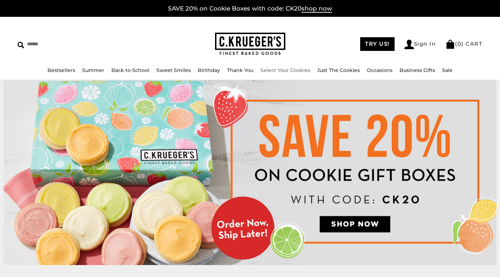
click at [280, 68] on link "Select Your Cookies" at bounding box center [286, 70] width 50 height 6
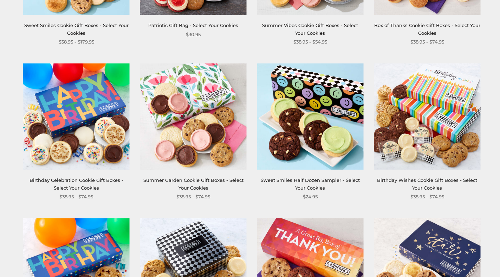
click at [72, 112] on img at bounding box center [76, 116] width 107 height 107
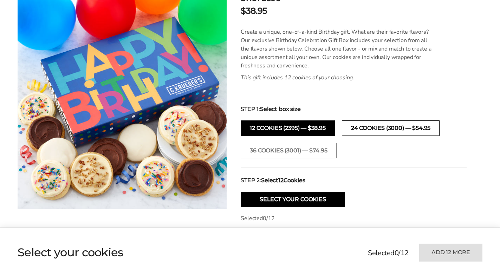
click at [380, 128] on button "24 cookies (3000) — $54.95" at bounding box center [391, 128] width 98 height 15
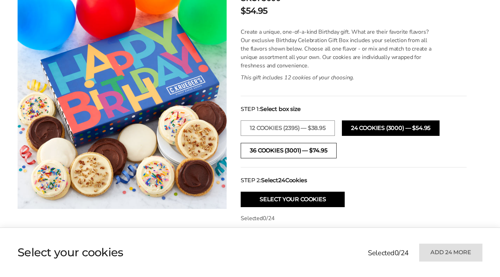
click at [283, 147] on button "36 cookies (3001) — $74.95" at bounding box center [289, 150] width 96 height 15
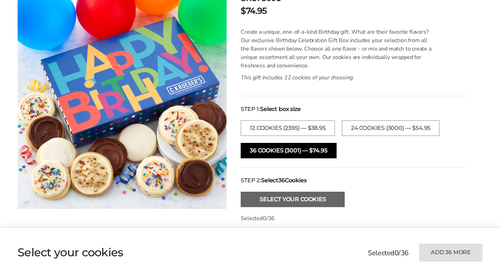
click at [318, 204] on button "Select Your Cookies" at bounding box center [293, 199] width 104 height 15
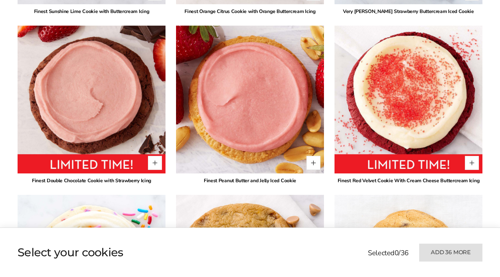
scroll to position [1004, 0]
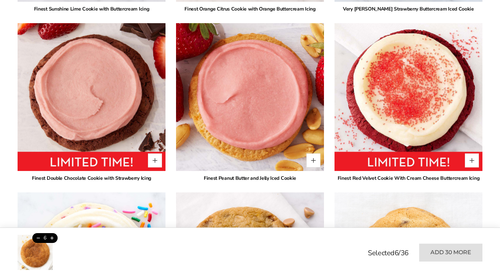
type input "*"
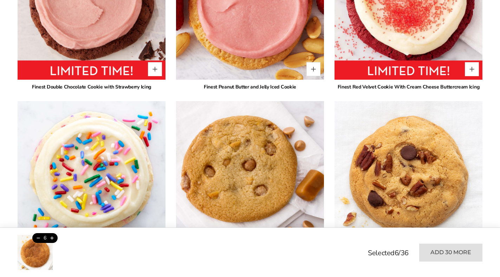
scroll to position [1145, 0]
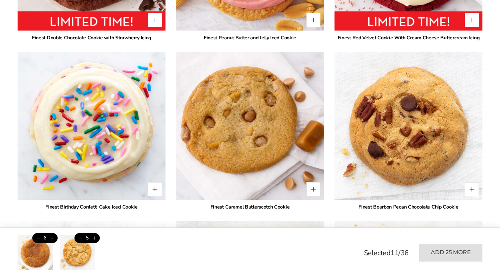
type input "*"
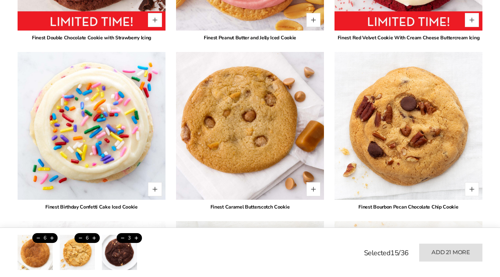
type input "*"
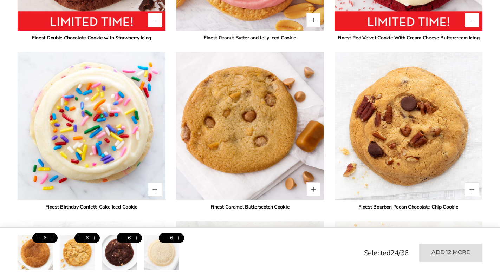
type input "*"
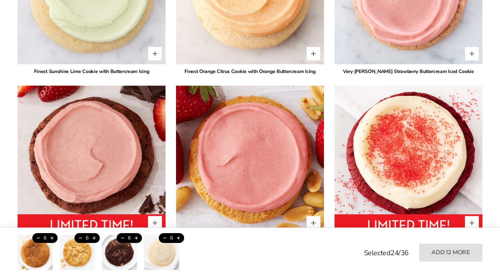
scroll to position [934, 0]
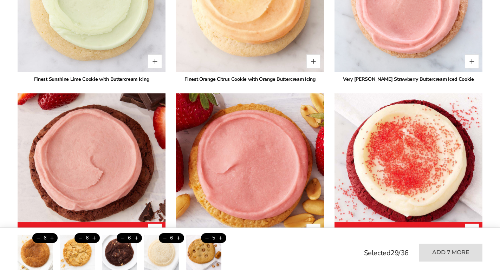
type input "*"
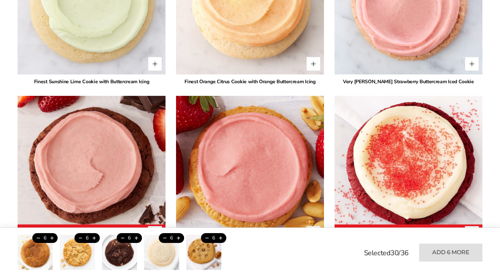
scroll to position [1039, 0]
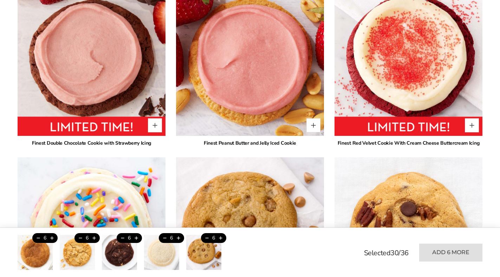
type input "*"
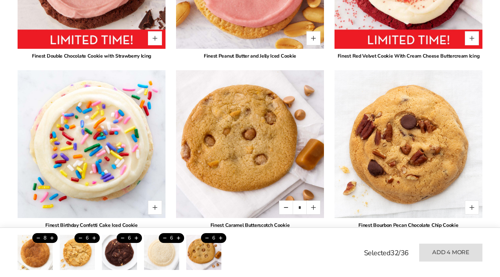
scroll to position [1145, 0]
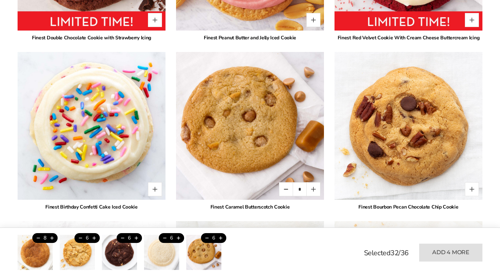
type input "*"
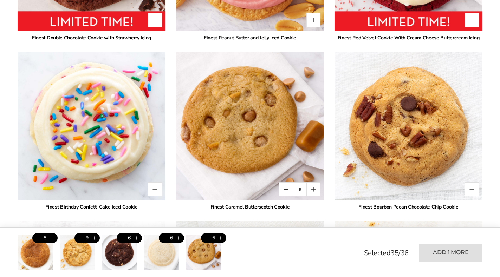
type input "*"
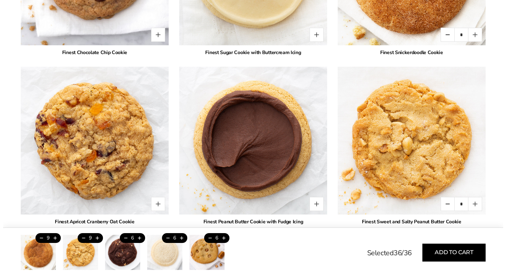
scroll to position [1567, 0]
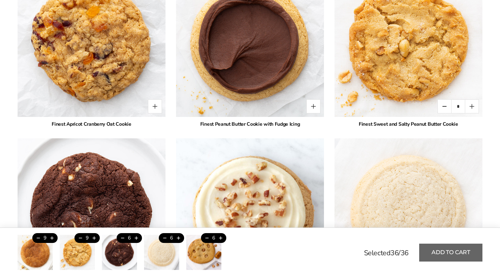
click at [443, 255] on button "Add to cart" at bounding box center [450, 253] width 63 height 18
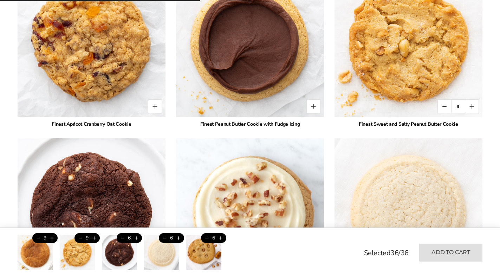
type input "*"
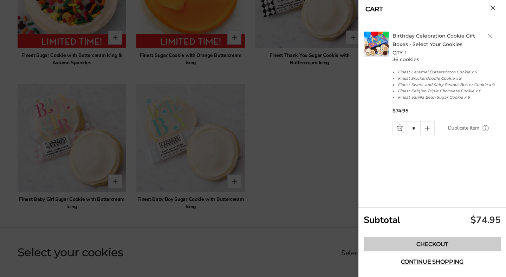
click at [425, 243] on link "Checkout" at bounding box center [432, 245] width 137 height 14
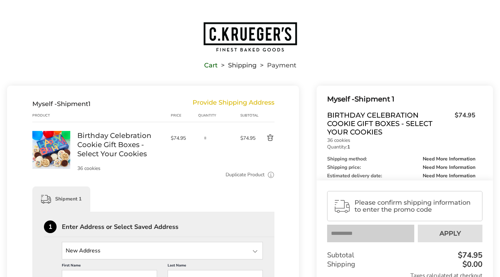
click at [376, 236] on input "text" at bounding box center [370, 234] width 87 height 18
click at [377, 232] on input "text" at bounding box center [370, 234] width 87 height 18
click at [368, 230] on input "text" at bounding box center [370, 234] width 87 height 18
click at [367, 230] on input "text" at bounding box center [370, 234] width 87 height 18
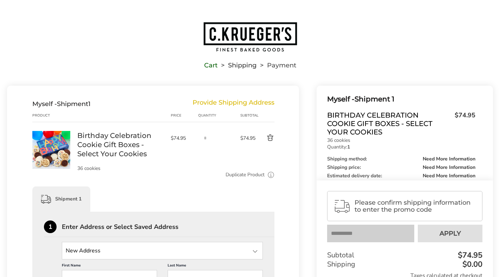
click at [367, 230] on input "text" at bounding box center [370, 234] width 87 height 18
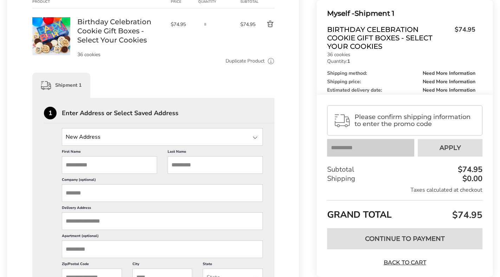
scroll to position [141, 0]
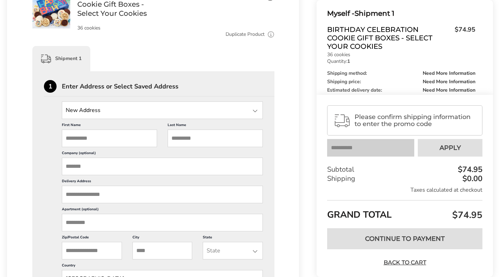
click at [99, 139] on input "First Name" at bounding box center [109, 139] width 95 height 18
type input "****"
type input "**********"
type input "******"
type input "*****"
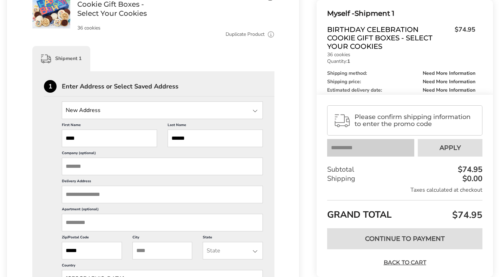
type input "**********"
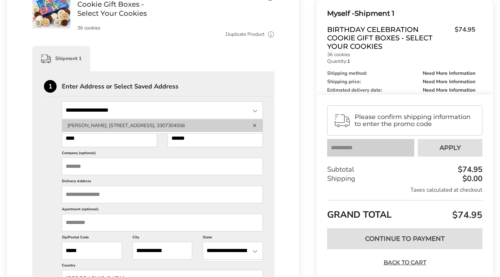
click at [103, 132] on li "Cary Wilkes, 1220 County Road 246, New Brockton, AL, 36351-7006, United States,…" at bounding box center [162, 126] width 200 height 13
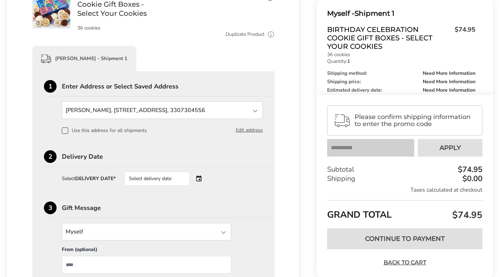
click at [200, 180] on div "Select delivery date" at bounding box center [166, 179] width 85 height 14
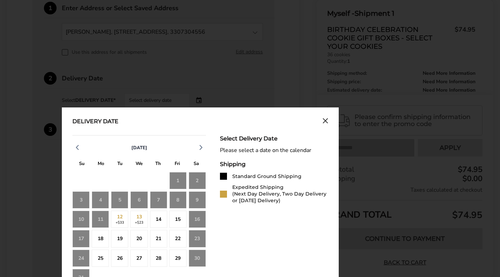
scroll to position [246, 0]
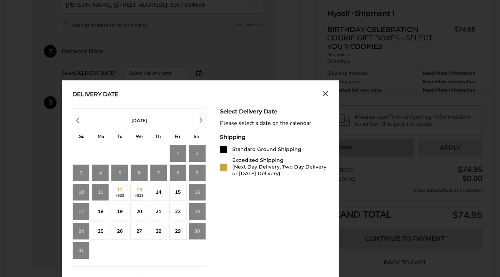
click at [202, 190] on div "16" at bounding box center [197, 192] width 17 height 17
click at [193, 192] on div "16" at bounding box center [197, 192] width 17 height 17
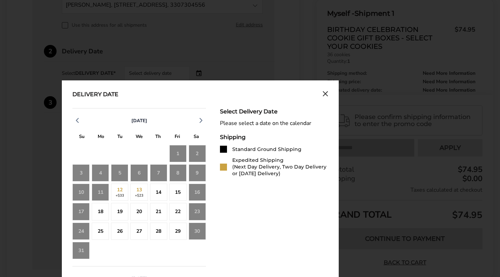
click at [193, 192] on div "16" at bounding box center [197, 192] width 17 height 17
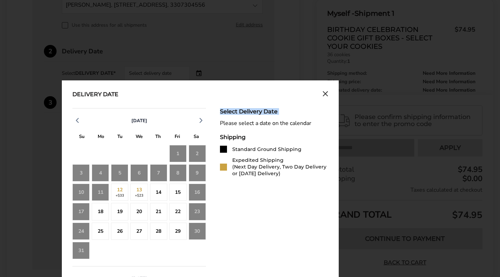
click at [192, 195] on div "16" at bounding box center [197, 192] width 17 height 17
click at [327, 91] on icon "Close calendar" at bounding box center [326, 94] width 6 height 6
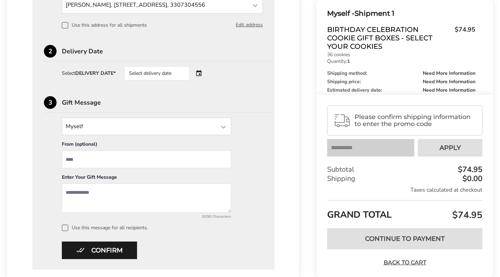
click at [162, 69] on div "Select delivery date" at bounding box center [156, 73] width 65 height 14
click at [174, 72] on div "Select delivery date" at bounding box center [156, 73] width 65 height 14
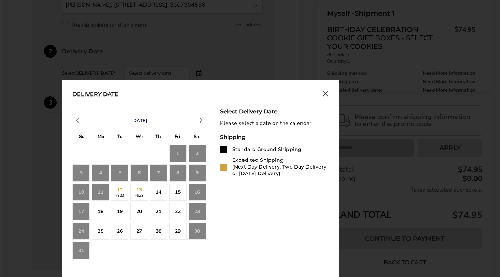
click at [198, 194] on div "16" at bounding box center [197, 192] width 17 height 17
click at [180, 194] on div "15" at bounding box center [177, 192] width 17 height 17
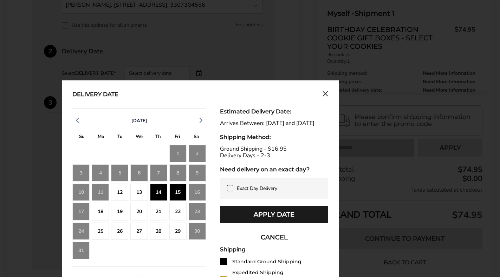
click at [196, 191] on div "16" at bounding box center [197, 192] width 17 height 17
click at [231, 191] on icon at bounding box center [230, 189] width 6 height 6
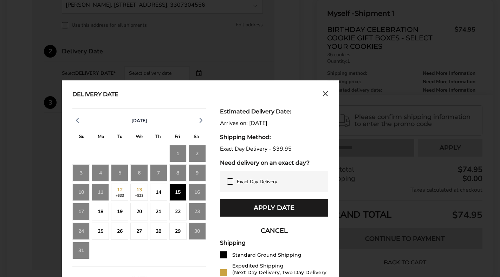
click at [199, 191] on div "16" at bounding box center [197, 192] width 17 height 17
click at [199, 192] on div "16" at bounding box center [197, 192] width 17 height 17
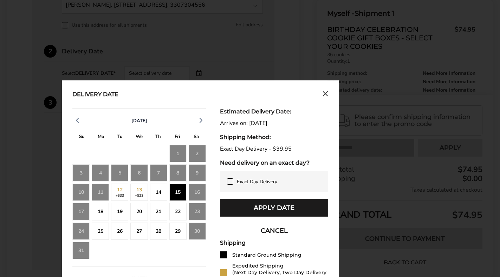
click at [175, 187] on div "15" at bounding box center [177, 192] width 17 height 17
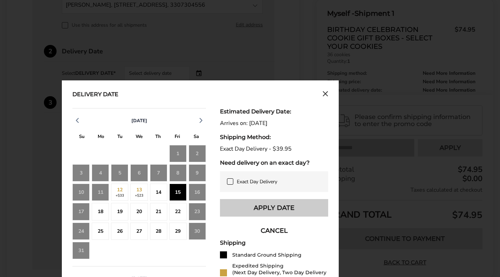
click at [248, 207] on button "Apply Date" at bounding box center [274, 208] width 108 height 18
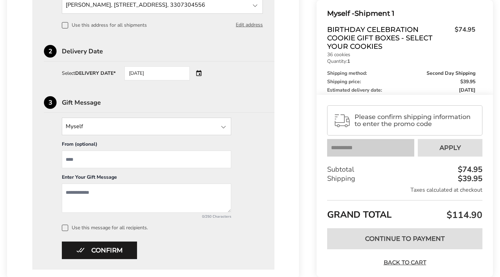
click at [200, 75] on div "[DATE]" at bounding box center [166, 73] width 85 height 14
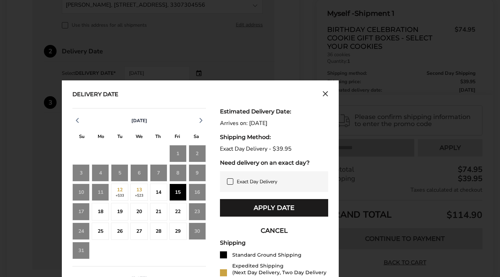
click at [251, 221] on div "Apply Date CANCEL" at bounding box center [274, 219] width 108 height 40
click at [339, 178] on div "Delivery Date August 2025 S M T W T F S 27 28 29 30 31 1 2 3 4 5 6 7 8 9 10 11 …" at bounding box center [200, 248] width 277 height 335
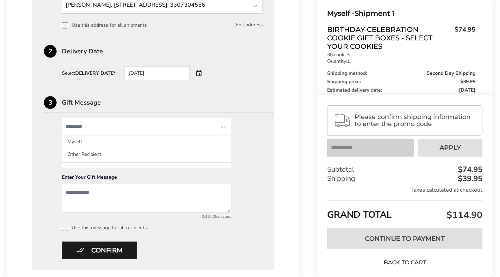
click at [113, 125] on input "State" at bounding box center [146, 127] width 169 height 18
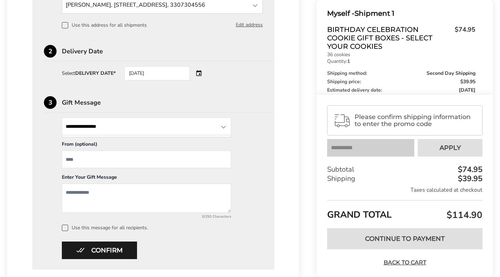
type input "**********"
click at [102, 163] on input "From" at bounding box center [146, 160] width 169 height 18
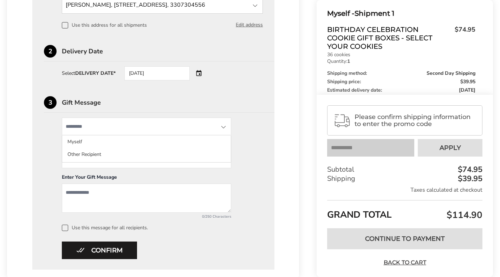
click at [88, 128] on input "State" at bounding box center [146, 127] width 169 height 18
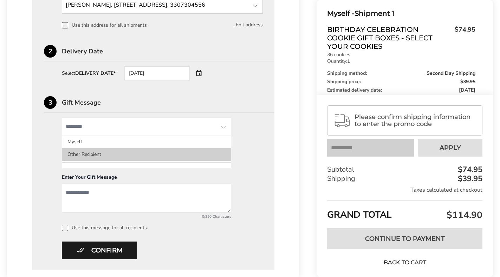
click at [74, 154] on li "Other Recipient" at bounding box center [146, 154] width 169 height 13
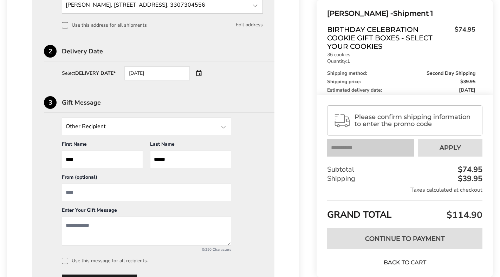
click at [83, 191] on input "From" at bounding box center [146, 193] width 169 height 18
type input "**********"
click at [81, 232] on textarea "Add a message" at bounding box center [146, 231] width 169 height 29
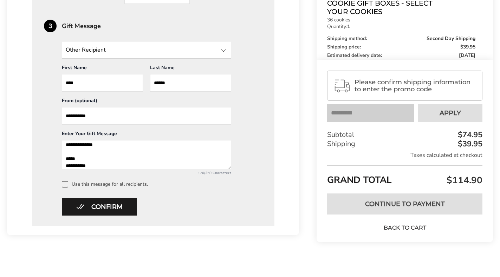
scroll to position [327, 0]
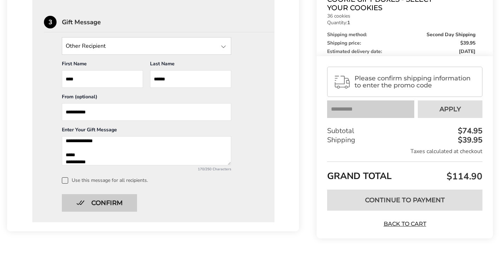
type textarea "**********"
click at [109, 204] on button "Confirm" at bounding box center [99, 203] width 75 height 18
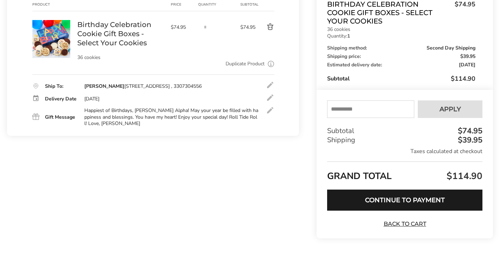
click at [344, 111] on input "text" at bounding box center [370, 110] width 87 height 18
type input "******"
click at [450, 106] on span "Apply" at bounding box center [450, 109] width 21 height 6
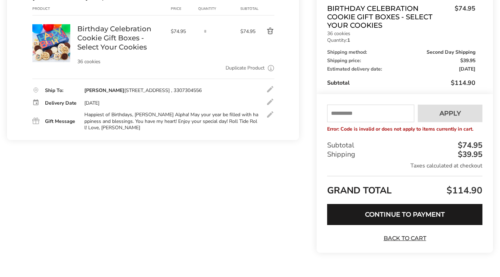
scroll to position [121, 0]
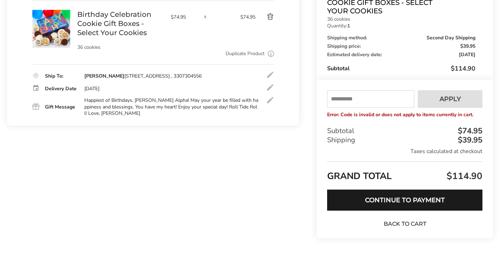
click at [392, 225] on link "Back to Cart" at bounding box center [404, 224] width 49 height 8
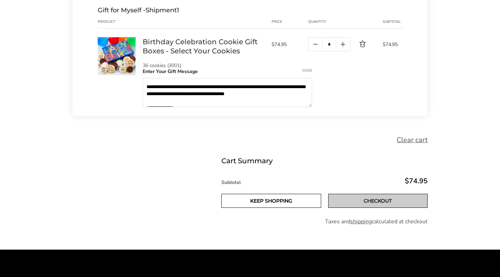
click at [339, 202] on link "Checkout" at bounding box center [378, 201] width 100 height 14
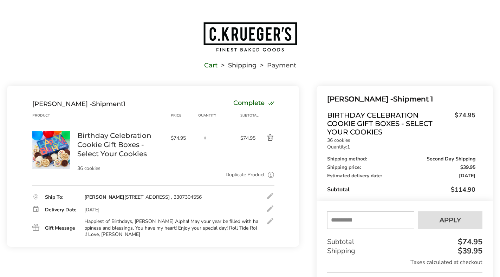
click at [273, 213] on div at bounding box center [270, 209] width 8 height 8
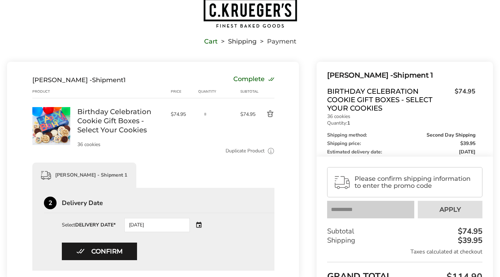
scroll to position [105, 0]
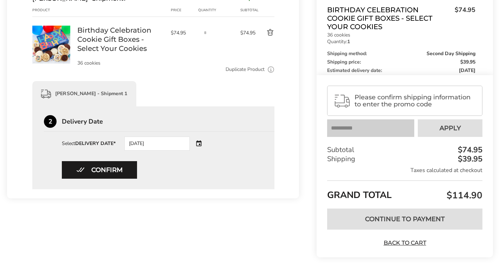
click at [199, 143] on div "[DATE]" at bounding box center [166, 144] width 85 height 14
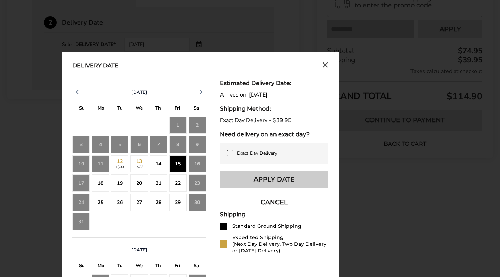
scroll to position [211, 0]
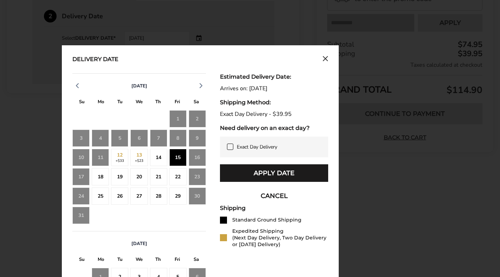
click at [233, 147] on label "Exact Day Delivery" at bounding box center [274, 147] width 94 height 7
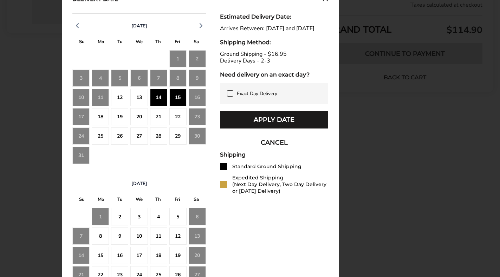
scroll to position [281, 0]
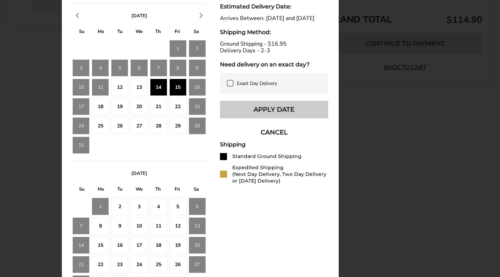
click at [261, 116] on button "Apply Date" at bounding box center [274, 110] width 108 height 18
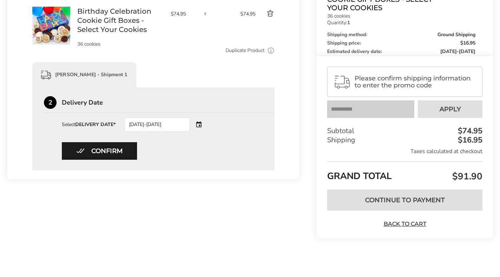
scroll to position [124, 0]
click at [111, 149] on button "Confirm" at bounding box center [99, 151] width 75 height 18
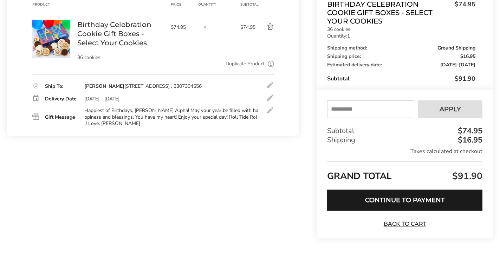
scroll to position [111, 0]
click at [439, 203] on button "Continue to Payment" at bounding box center [404, 200] width 155 height 21
